Goal: Information Seeking & Learning: Learn about a topic

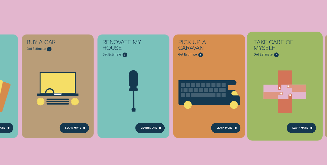
scroll to position [90, 0]
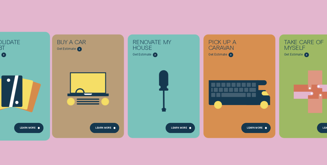
scroll to position [71, 0]
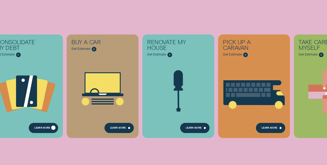
click at [43, 128] on div "Learn more" at bounding box center [42, 129] width 16 height 2
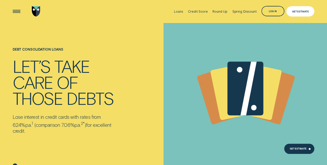
click at [302, 13] on div "Get Estimate" at bounding box center [300, 11] width 28 height 10
